Goal: Transaction & Acquisition: Download file/media

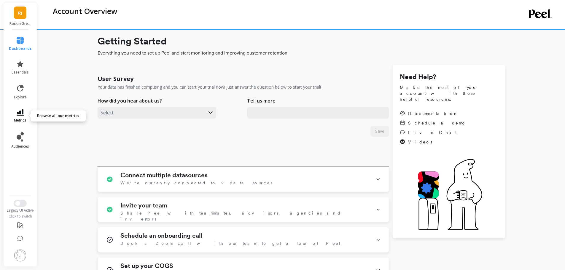
click at [21, 111] on icon at bounding box center [20, 112] width 7 height 7
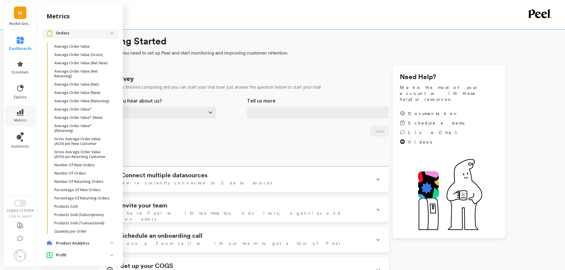
scroll to position [296, 0]
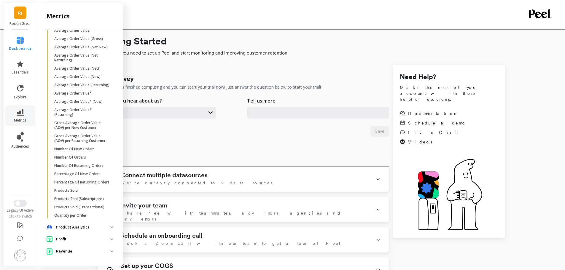
click at [67, 251] on p "Revenue" at bounding box center [83, 252] width 54 height 6
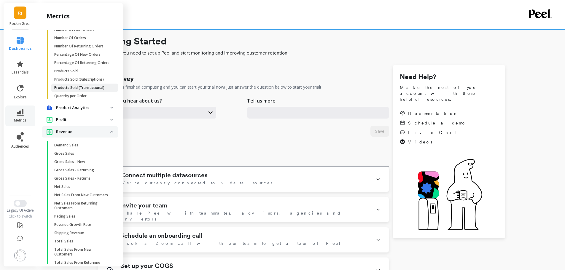
scroll to position [436, 0]
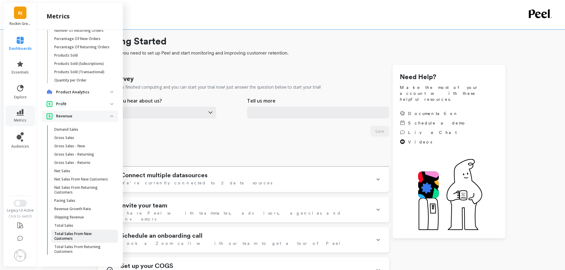
click at [67, 232] on p "Total Sales From New Customers" at bounding box center [82, 236] width 57 height 9
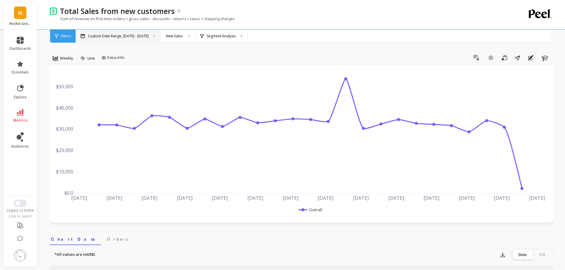
click at [128, 34] on p "Custom Date Range, [DATE] - [DATE]" at bounding box center [118, 36] width 61 height 5
click at [72, 57] on span "Weekly" at bounding box center [66, 59] width 13 height 6
click at [70, 106] on div "Monthly" at bounding box center [72, 106] width 34 height 6
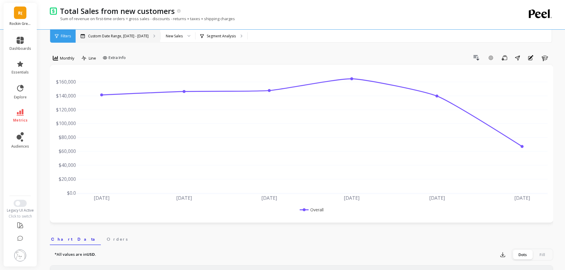
click at [131, 40] on div "Custom Date Range, [DATE] - [DATE]" at bounding box center [118, 36] width 85 height 13
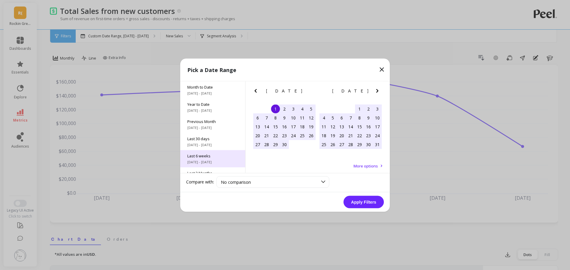
scroll to position [80, 0]
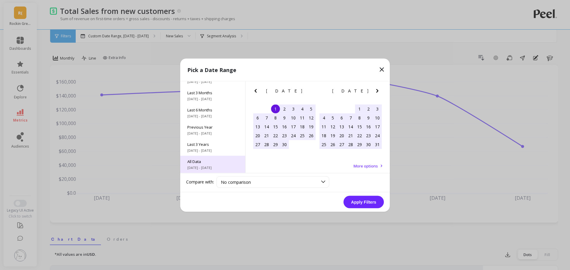
click at [208, 171] on div "All Data [DATE] - [DATE]" at bounding box center [212, 164] width 65 height 17
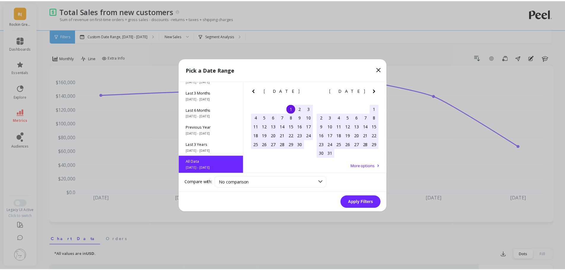
scroll to position [0, 0]
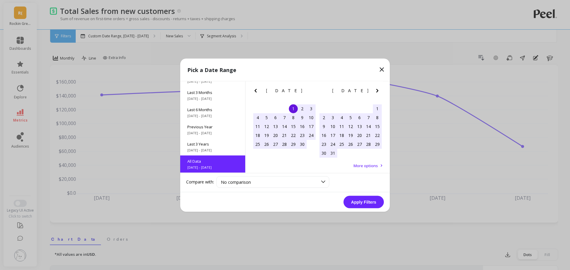
click at [364, 202] on button "Apply Filters" at bounding box center [363, 202] width 40 height 12
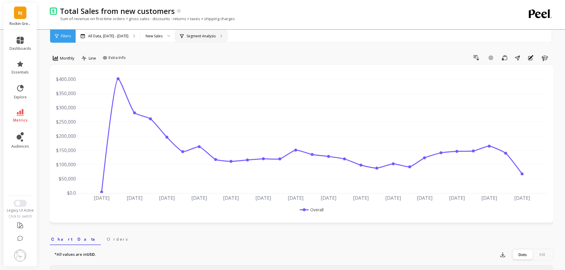
click at [216, 35] on p "Segment Analysis" at bounding box center [201, 36] width 29 height 5
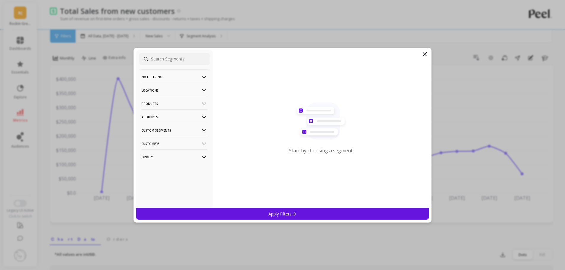
click at [172, 81] on p "No filtering" at bounding box center [175, 76] width 66 height 15
click at [166, 86] on div "Overall" at bounding box center [174, 88] width 71 height 9
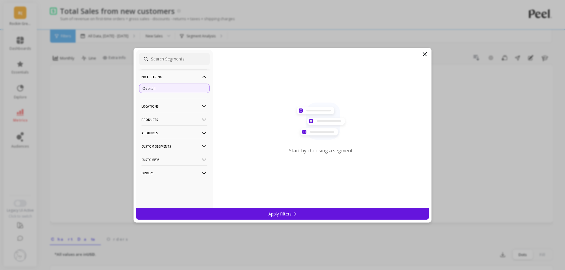
click at [247, 213] on div "Apply Filters" at bounding box center [282, 214] width 293 height 12
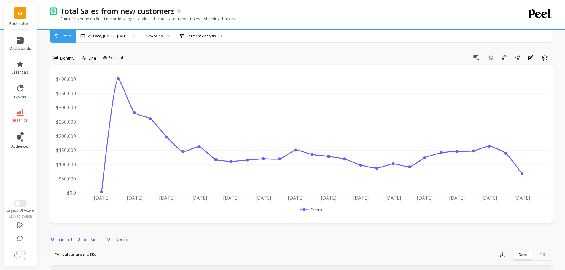
click at [18, 13] on span "R(" at bounding box center [20, 12] width 4 height 7
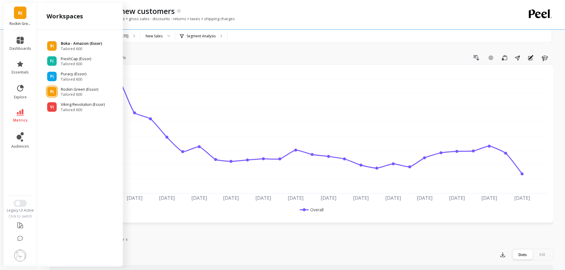
click at [64, 44] on p "Boka - Amazon (Essor)" at bounding box center [81, 44] width 41 height 6
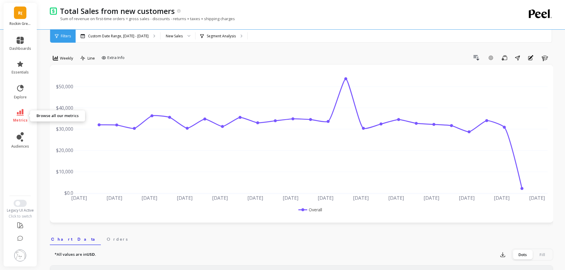
click at [22, 116] on link "metrics" at bounding box center [20, 116] width 22 height 14
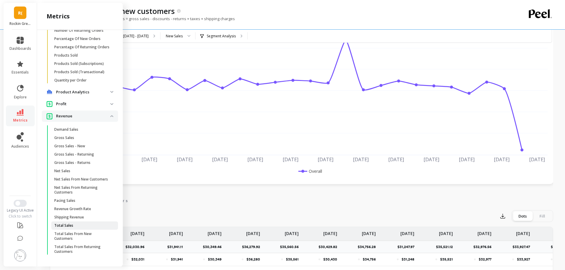
scroll to position [39, 0]
click at [80, 249] on p "Total Sales From Returning Customers" at bounding box center [82, 249] width 57 height 9
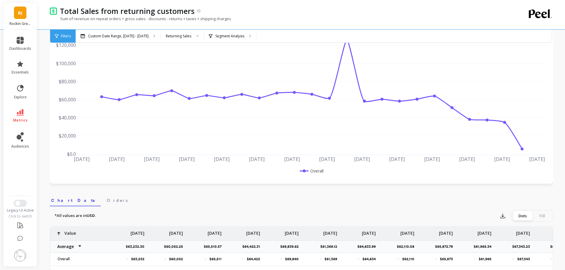
click at [19, 12] on span "R(" at bounding box center [20, 12] width 4 height 7
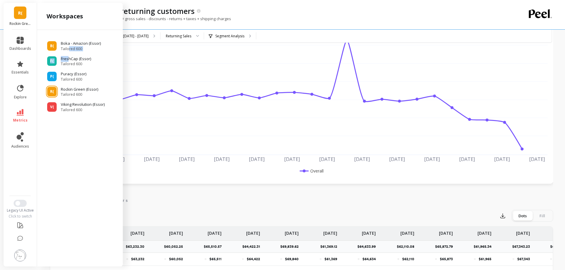
click at [69, 51] on ul "B( Boka - Amazon (Essor) Tailored 600 F( FreshCap (Essor) Tailored 600 P( Purac…" at bounding box center [80, 74] width 76 height 77
click at [64, 47] on span "Tailored 600" at bounding box center [81, 49] width 41 height 5
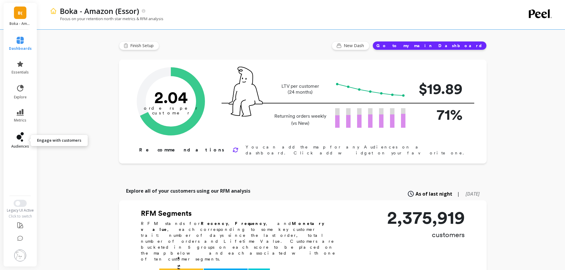
click at [18, 135] on icon at bounding box center [20, 136] width 7 height 9
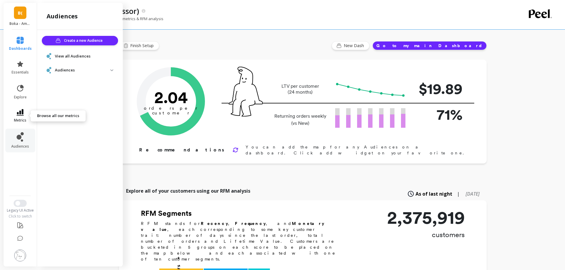
click at [24, 111] on link "metrics" at bounding box center [20, 116] width 23 height 14
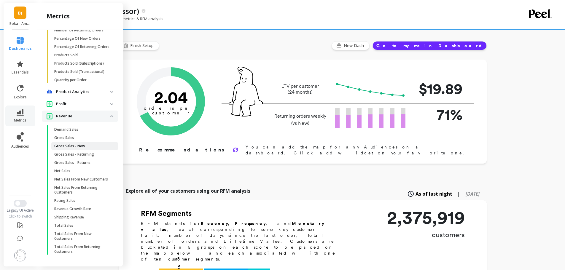
scroll to position [348, 0]
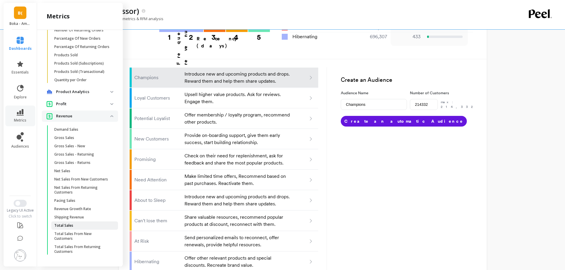
click at [69, 227] on p "Total Sales" at bounding box center [63, 226] width 19 height 5
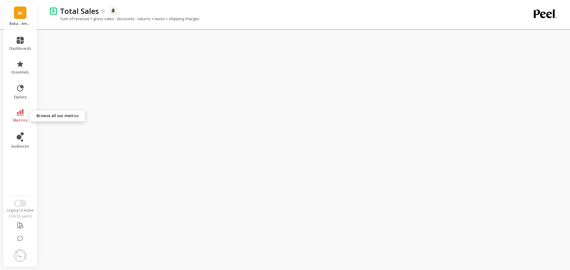
click at [19, 112] on icon at bounding box center [20, 112] width 7 height 7
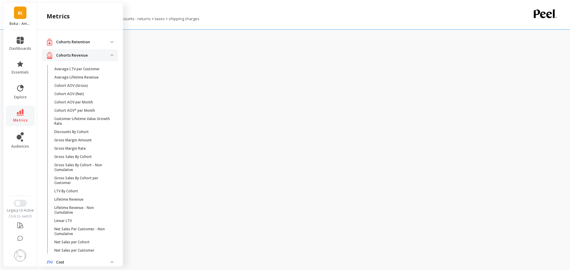
scroll to position [412, 0]
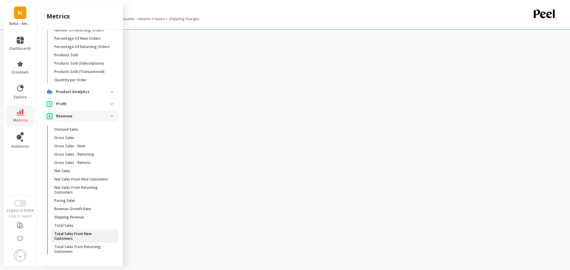
click at [69, 235] on p "Total Sales From New Customers" at bounding box center [82, 236] width 57 height 9
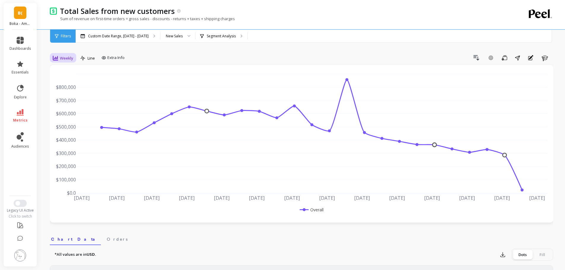
click at [65, 60] on span "Weekly" at bounding box center [66, 59] width 13 height 6
click at [66, 103] on div "Monthly" at bounding box center [71, 105] width 41 height 10
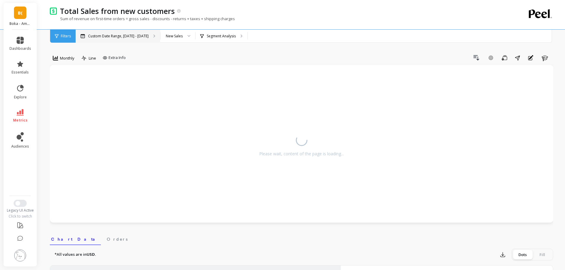
click at [103, 36] on p "Custom Date Range, [DATE] - [DATE]" at bounding box center [118, 36] width 61 height 5
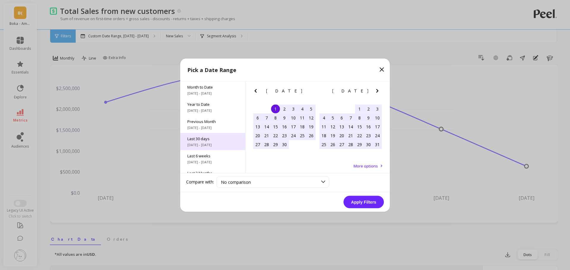
scroll to position [80, 0]
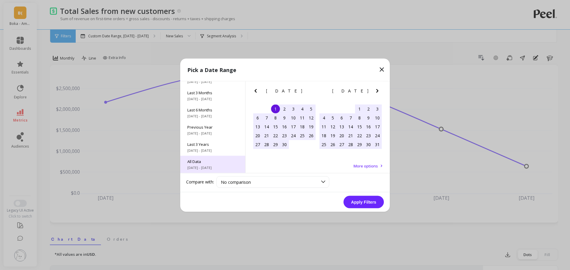
click at [203, 166] on span "[DATE] - [DATE]" at bounding box center [212, 167] width 51 height 5
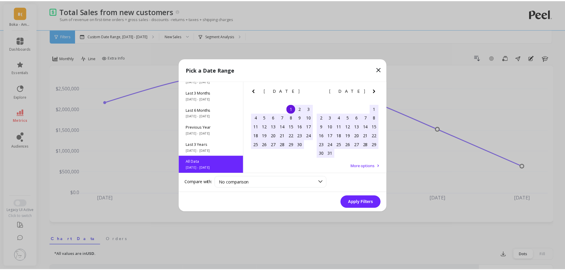
scroll to position [0, 0]
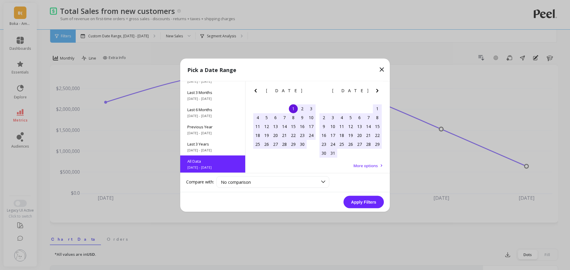
click at [359, 201] on button "Apply Filters" at bounding box center [363, 202] width 40 height 12
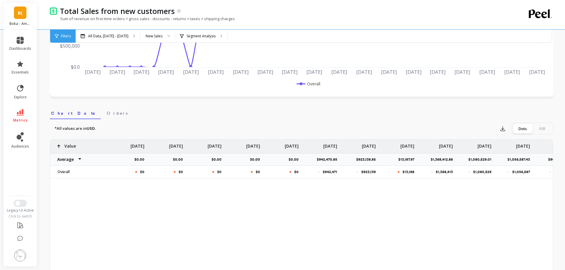
scroll to position [126, 0]
click at [505, 129] on icon "button" at bounding box center [503, 129] width 6 height 6
click at [515, 146] on span "CSV" at bounding box center [514, 145] width 9 height 6
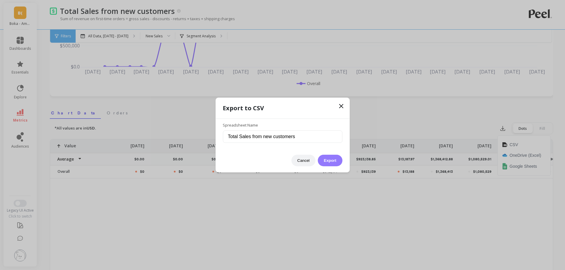
click at [326, 162] on button "Export" at bounding box center [330, 161] width 24 height 12
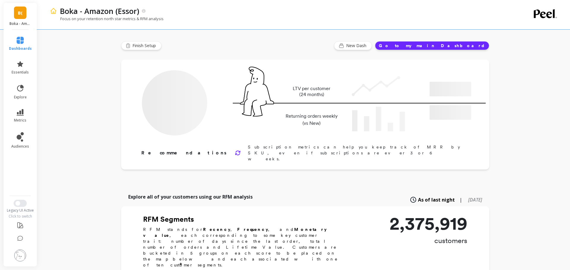
type input "Champions"
type input "214332"
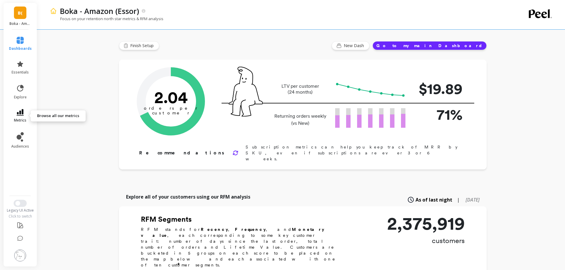
click at [21, 119] on span "metrics" at bounding box center [20, 120] width 12 height 5
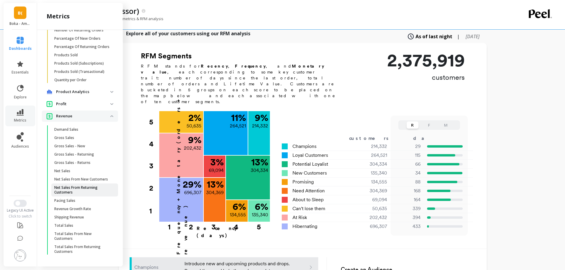
scroll to position [169, 0]
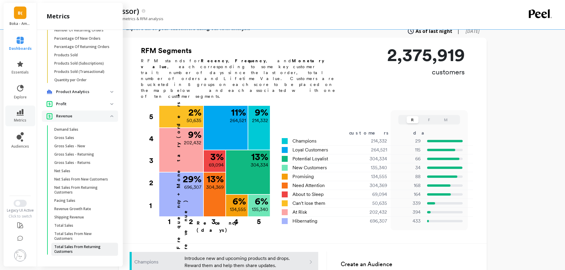
click at [72, 247] on p "Total Sales From Returning Customers" at bounding box center [82, 249] width 57 height 9
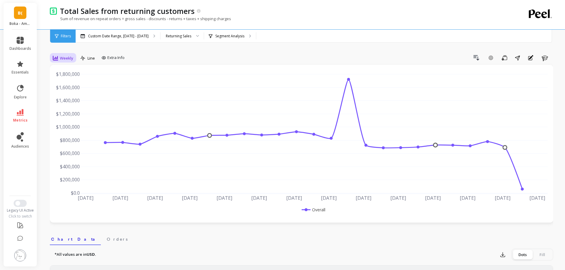
click at [57, 58] on icon at bounding box center [55, 58] width 5 height 5
click at [71, 106] on div "Monthly" at bounding box center [72, 106] width 34 height 6
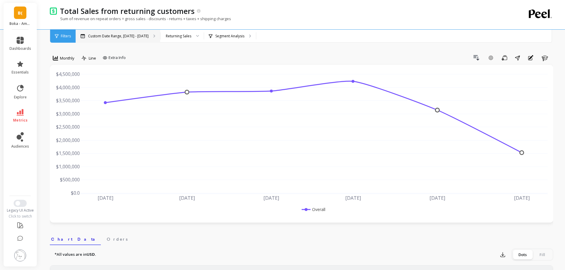
click at [127, 35] on p "Custom Date Range, [DATE] - [DATE]" at bounding box center [118, 36] width 61 height 5
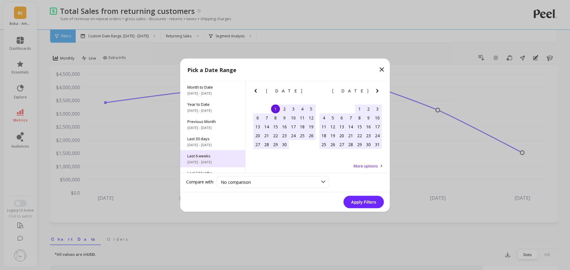
scroll to position [80, 0]
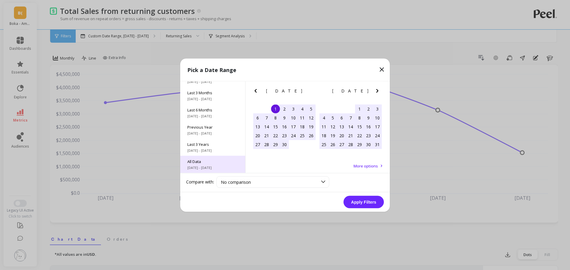
click at [199, 164] on div "All Data [DATE] - [DATE]" at bounding box center [212, 164] width 65 height 17
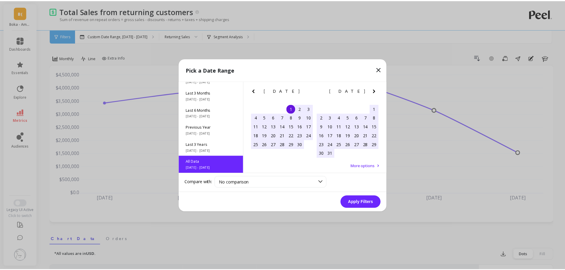
scroll to position [0, 0]
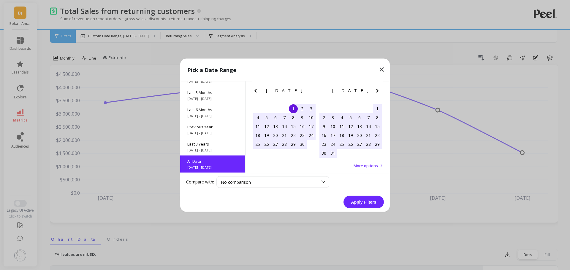
click at [365, 201] on button "Apply Filters" at bounding box center [363, 202] width 40 height 12
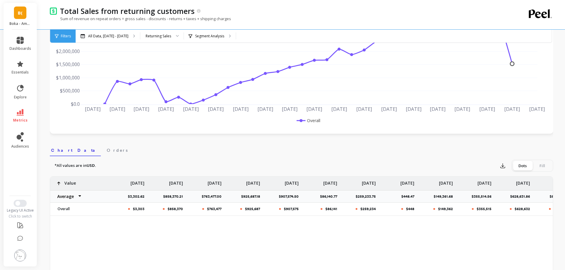
scroll to position [92, 0]
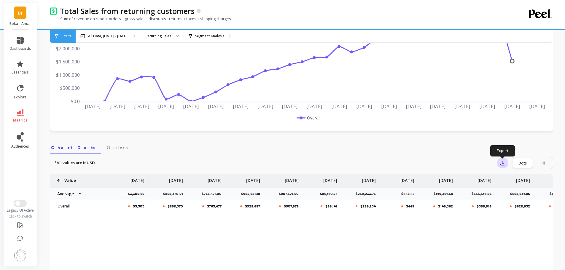
click at [502, 166] on icon "button" at bounding box center [503, 163] width 4 height 4
click at [516, 181] on span "CSV" at bounding box center [514, 180] width 9 height 6
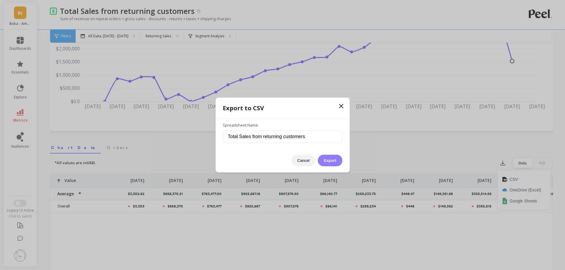
click at [336, 158] on button "Export" at bounding box center [330, 161] width 24 height 12
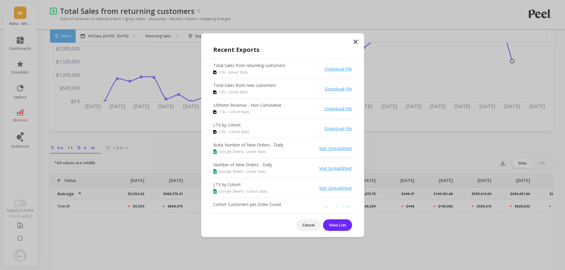
click at [336, 70] on link "Download File" at bounding box center [339, 69] width 28 height 6
